Goal: Navigation & Orientation: Understand site structure

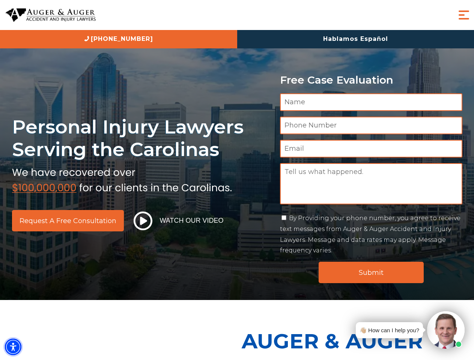
click at [13, 347] on img "Accessibility Menu" at bounding box center [13, 347] width 17 height 17
